Goal: Task Accomplishment & Management: Manage account settings

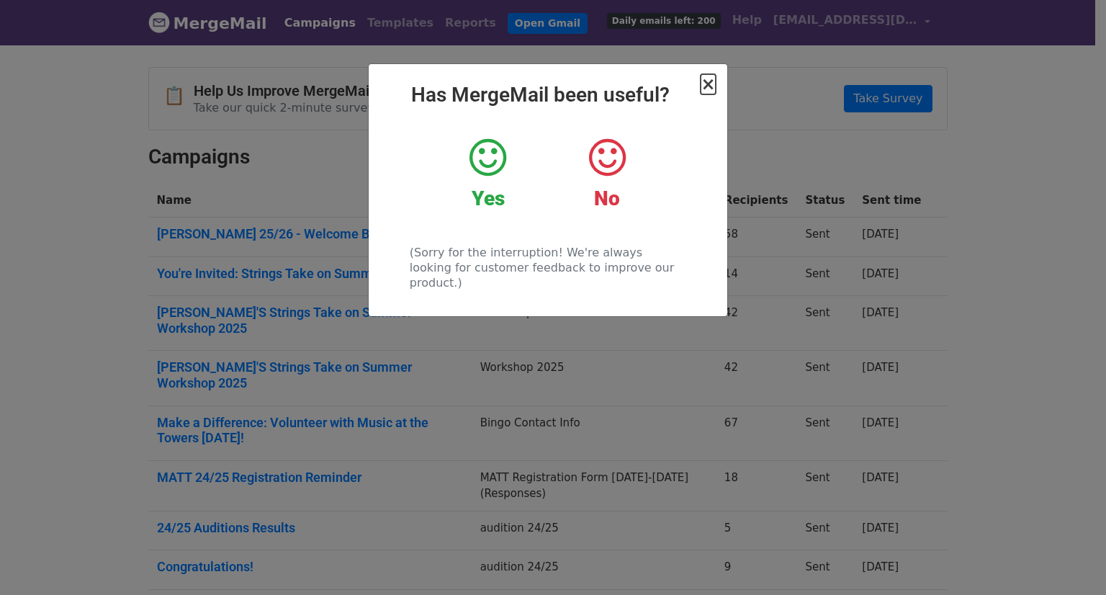
click at [710, 84] on span "×" at bounding box center [708, 84] width 14 height 20
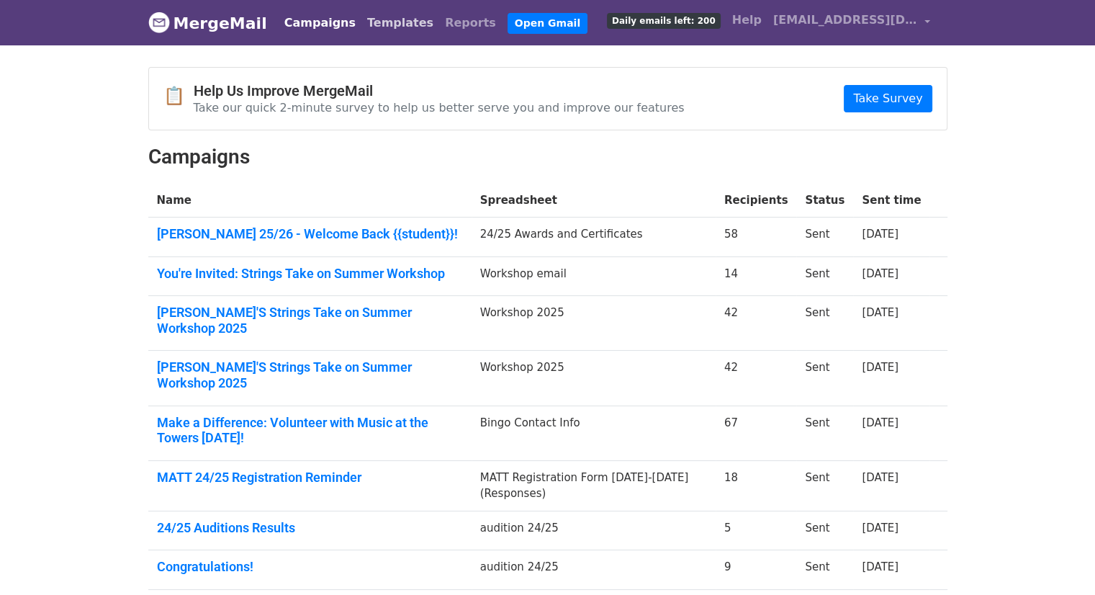
click at [375, 24] on link "Templates" at bounding box center [400, 23] width 78 height 29
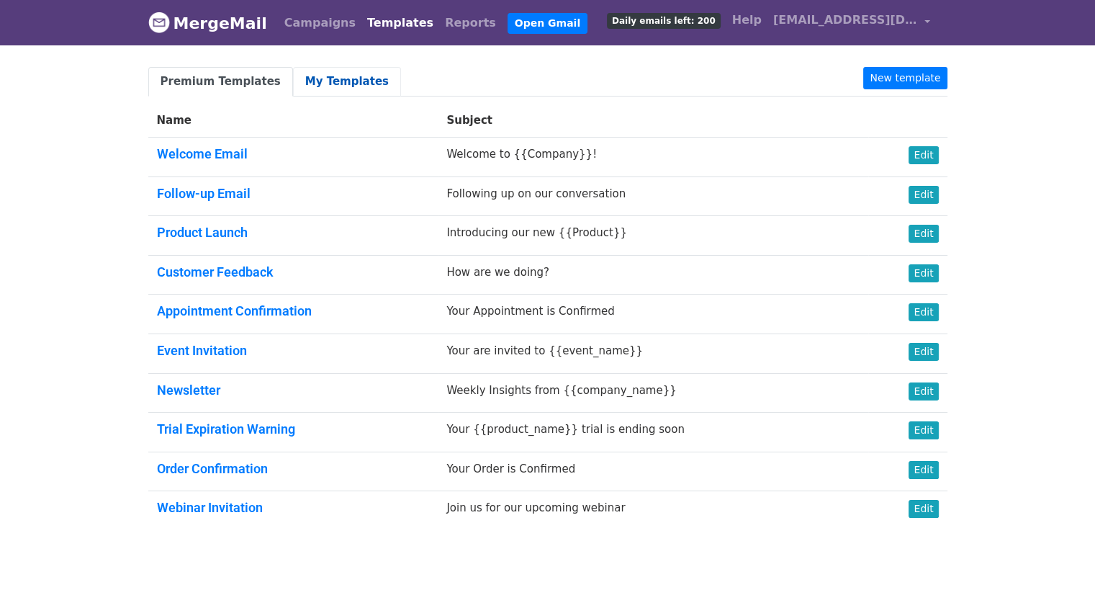
click at [343, 73] on link "My Templates" at bounding box center [347, 82] width 108 height 30
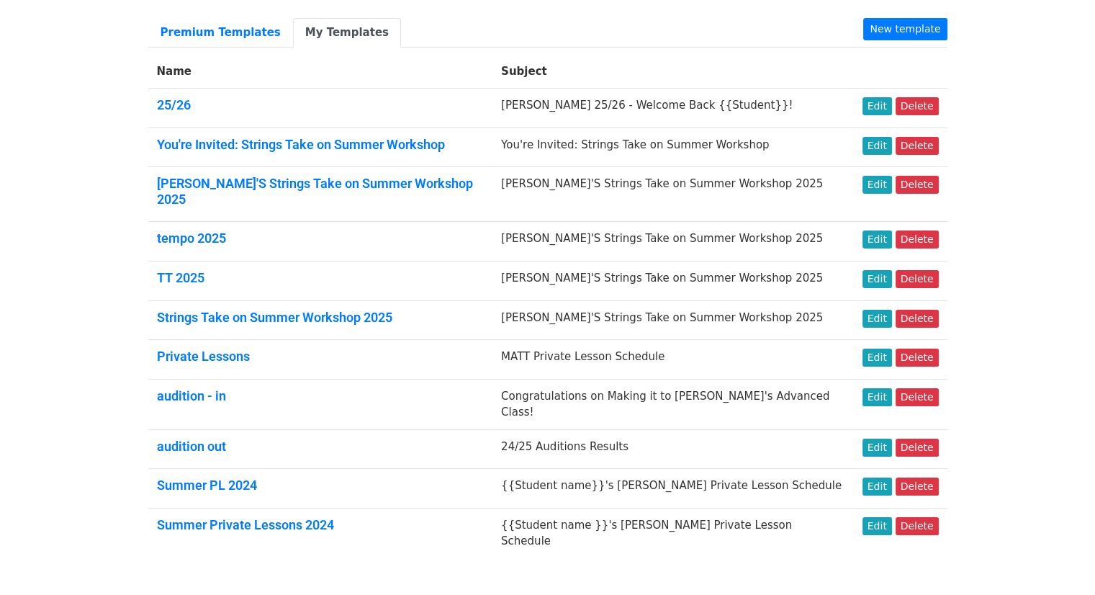
scroll to position [100, 0]
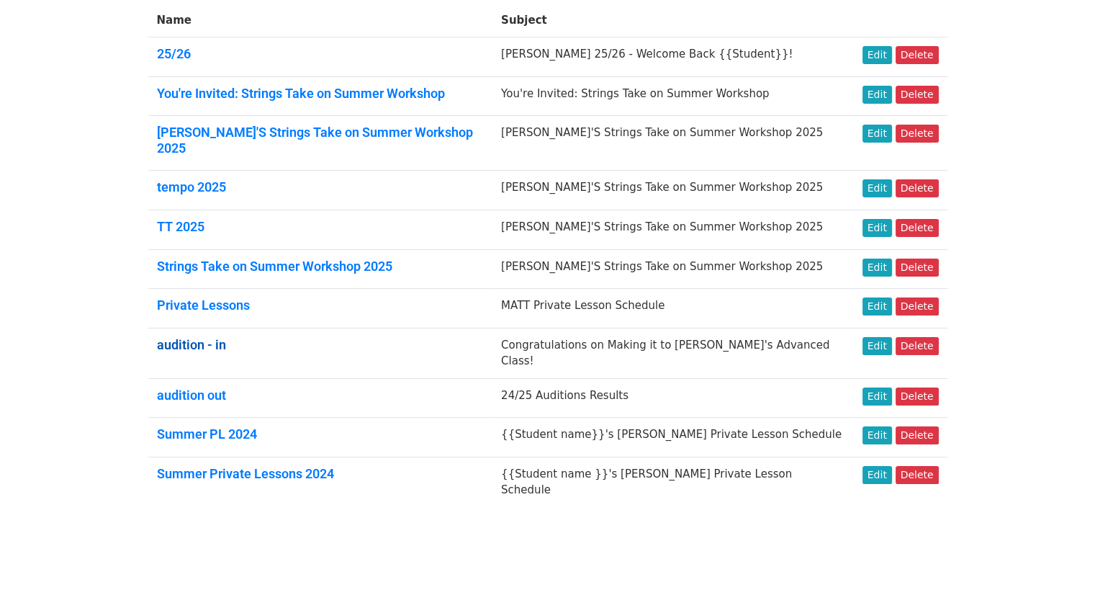
click at [176, 337] on link "audition - in" at bounding box center [191, 344] width 69 height 15
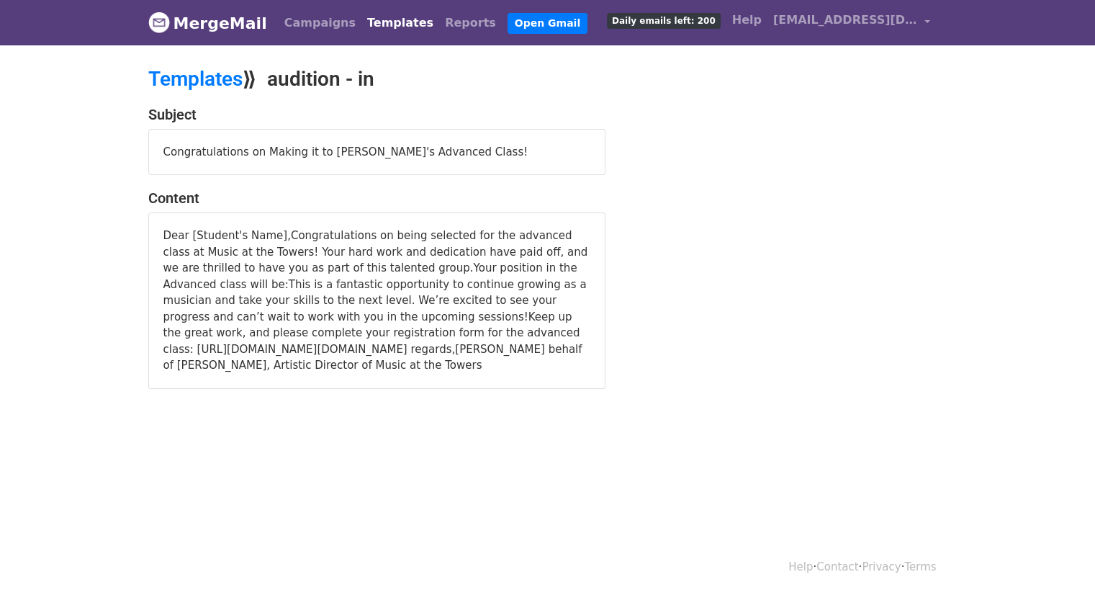
click at [196, 147] on div "Congratulations on Making it to MATT's Advanced Class!" at bounding box center [377, 152] width 456 height 45
click at [192, 81] on link "Templates" at bounding box center [195, 79] width 94 height 24
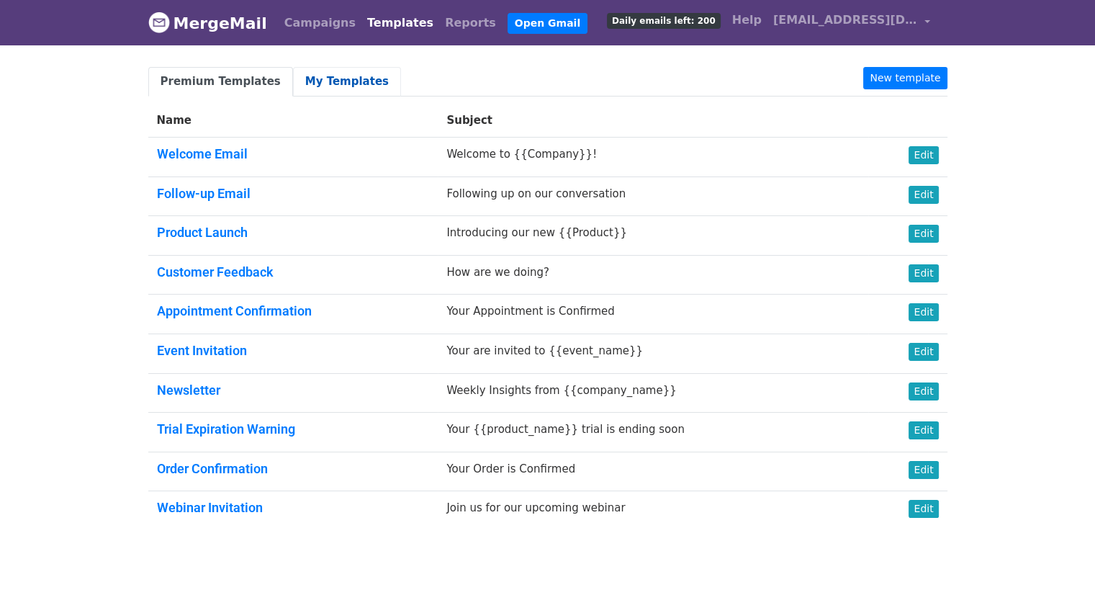
click at [298, 76] on link "My Templates" at bounding box center [347, 82] width 108 height 30
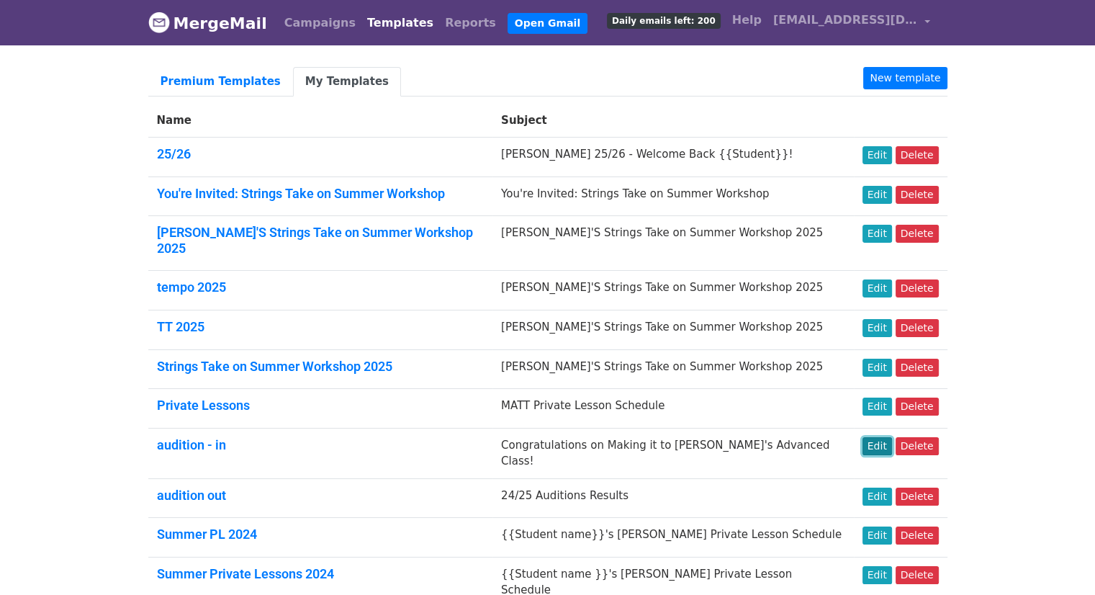
click at [876, 437] on link "Edit" at bounding box center [878, 446] width 30 height 18
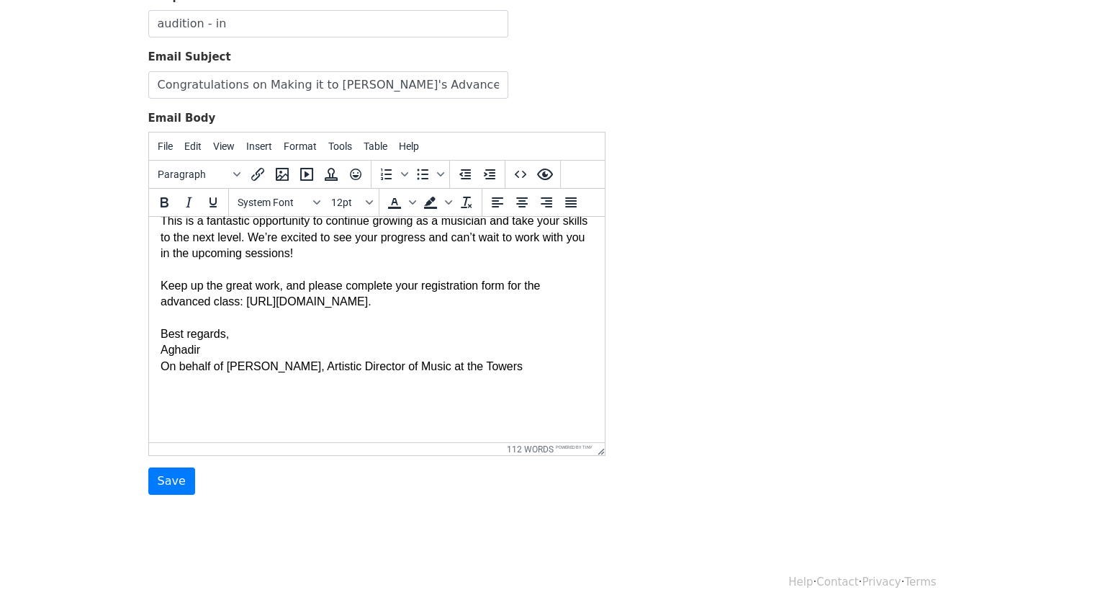
scroll to position [132, 0]
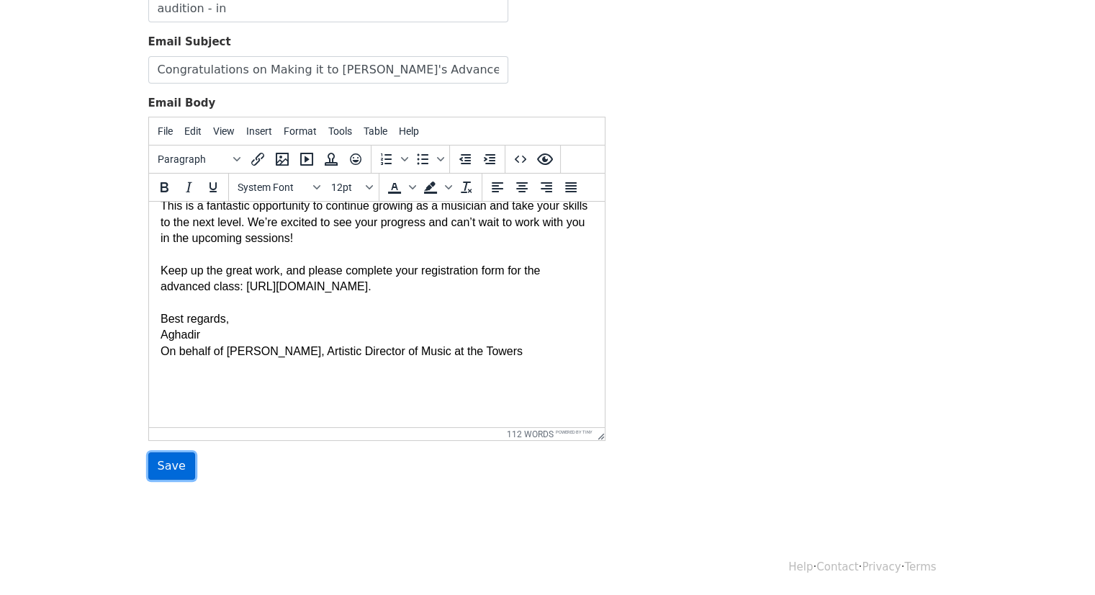
click at [183, 467] on input "Save" at bounding box center [171, 465] width 47 height 27
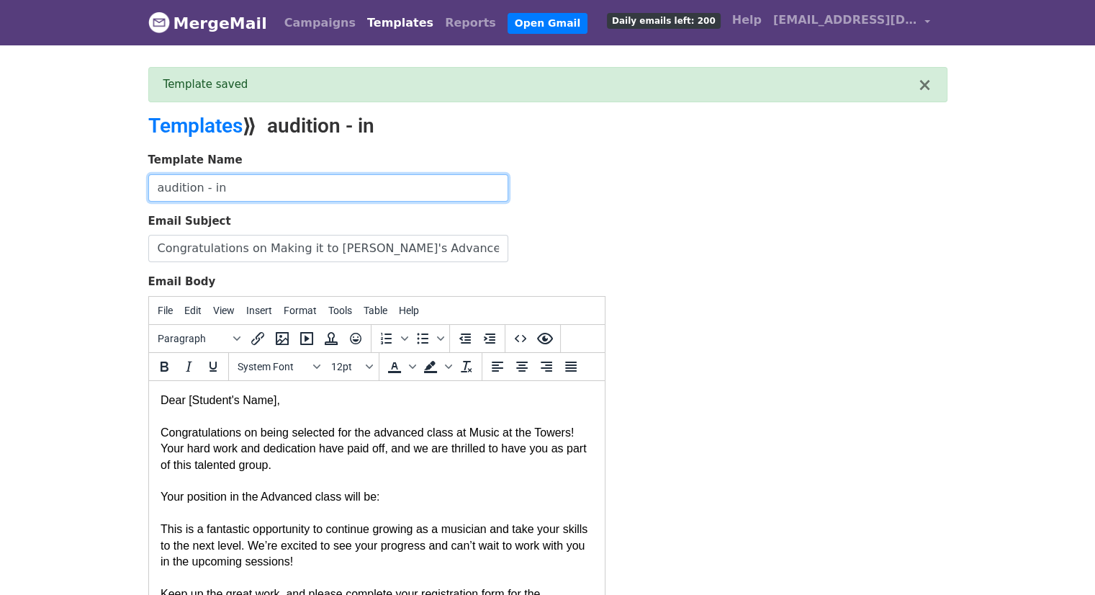
drag, startPoint x: 241, startPoint y: 188, endPoint x: 161, endPoint y: 197, distance: 80.4
click at [138, 191] on div "Template Name audition - in Email Subject Congratulations on Making it to [PERS…" at bounding box center [377, 405] width 479 height 507
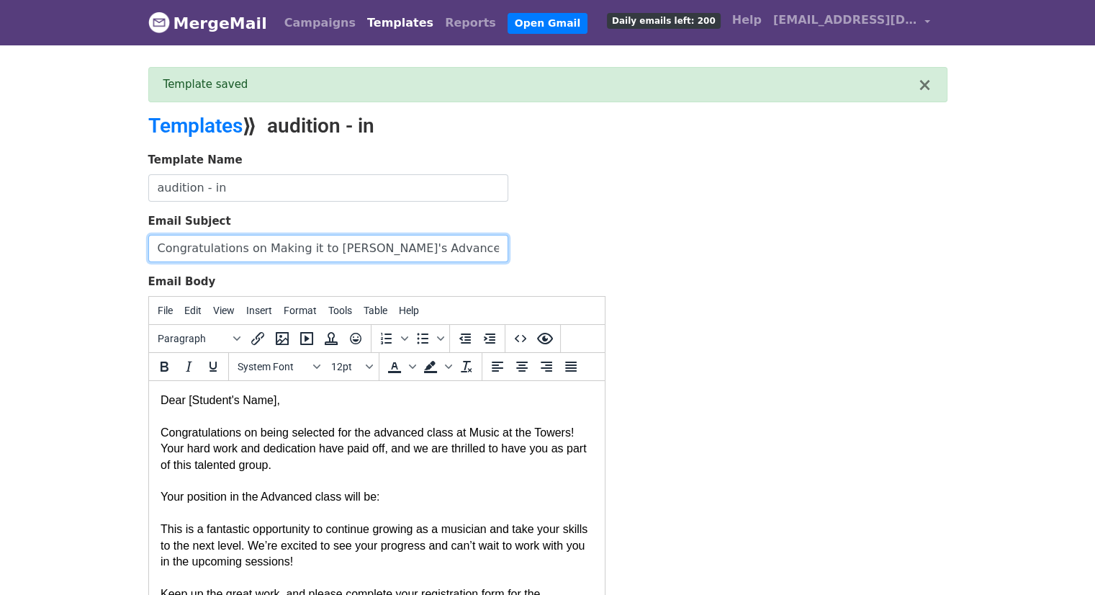
drag, startPoint x: 464, startPoint y: 243, endPoint x: 84, endPoint y: 254, distance: 380.4
click at [84, 254] on body "MergeMail Campaigns Templates Reports Open Gmail Daily emails left: 200 Help [E…" at bounding box center [547, 358] width 1095 height 716
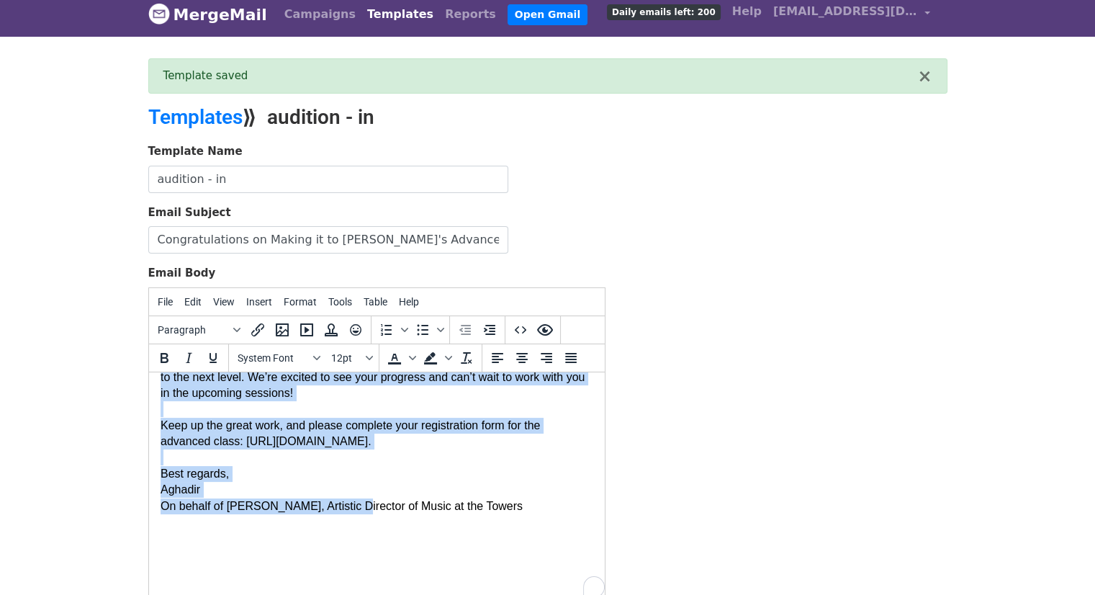
scroll to position [207, 0]
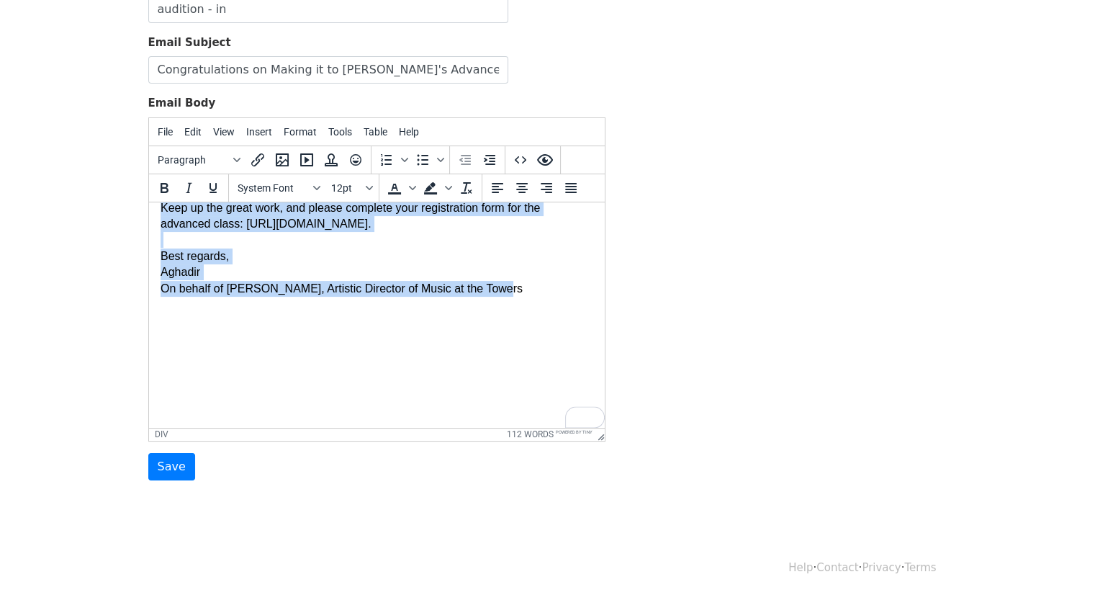
drag, startPoint x: 161, startPoint y: 223, endPoint x: 511, endPoint y: 286, distance: 355.5
click at [511, 286] on div "Dear [Student's Name], Congratulations on being selected for the advanced class…" at bounding box center [376, 211] width 433 height 410
